Goal: Use online tool/utility: Utilize a website feature to perform a specific function

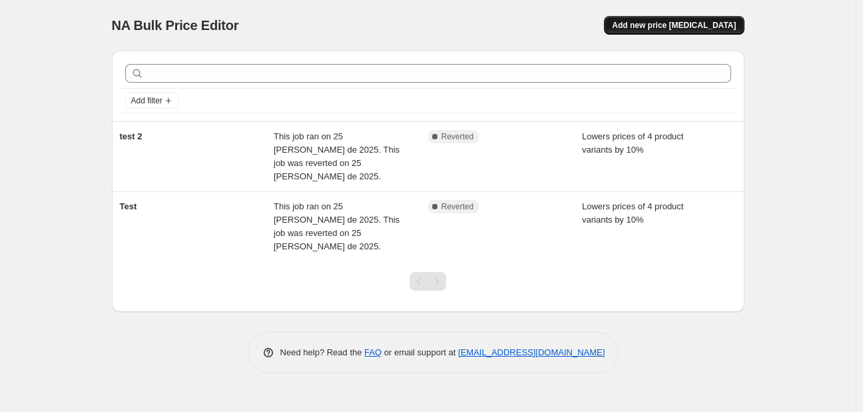
click at [665, 27] on span "Add new price change job" at bounding box center [674, 25] width 124 height 11
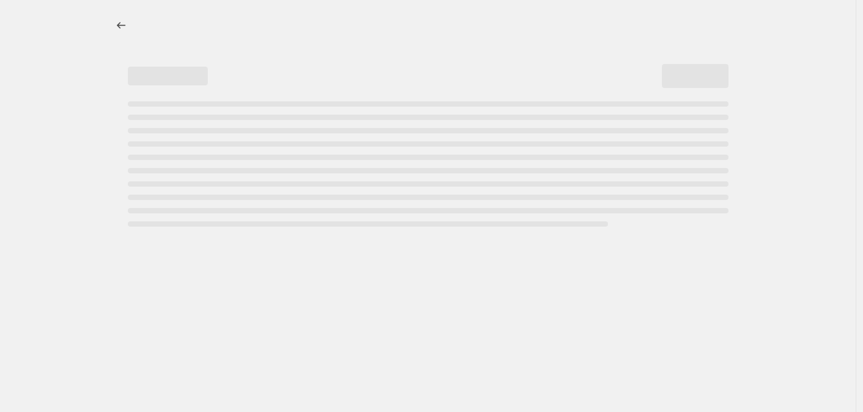
select select "percentage"
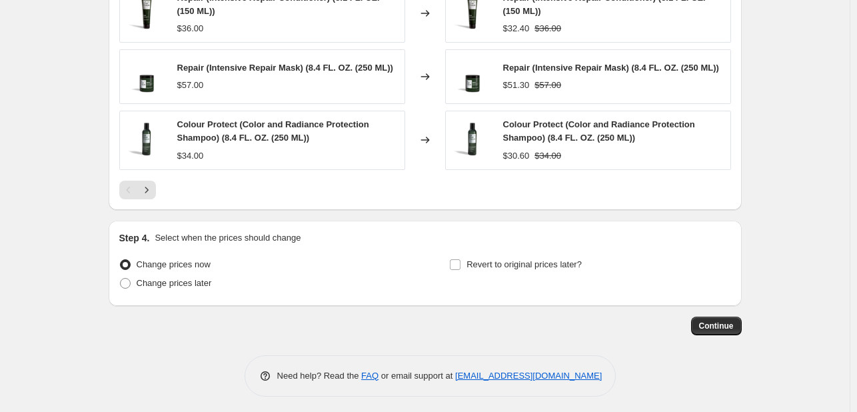
scroll to position [939, 0]
